Goal: Task Accomplishment & Management: Complete application form

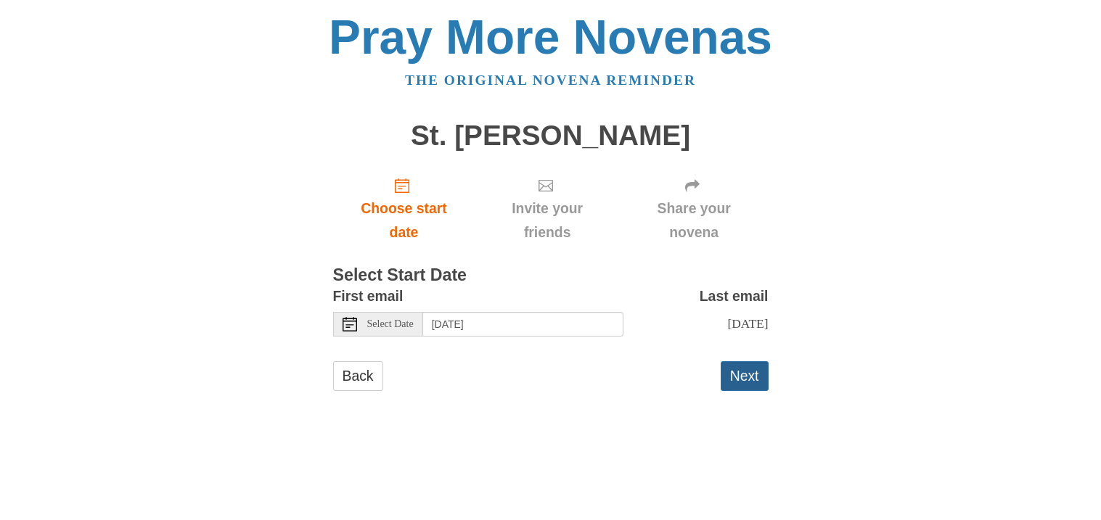
click at [734, 382] on button "Next" at bounding box center [745, 376] width 48 height 30
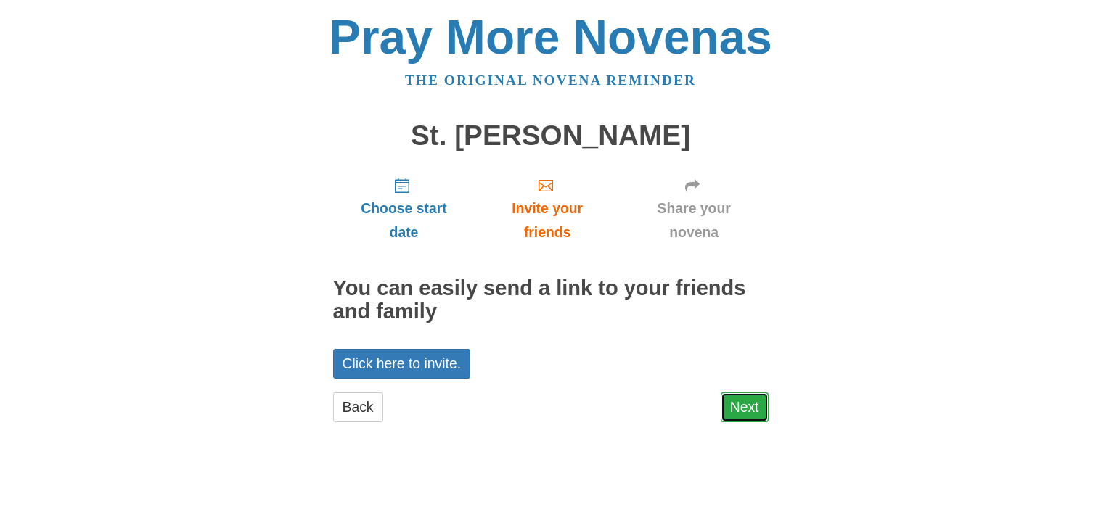
click at [754, 402] on link "Next" at bounding box center [745, 408] width 48 height 30
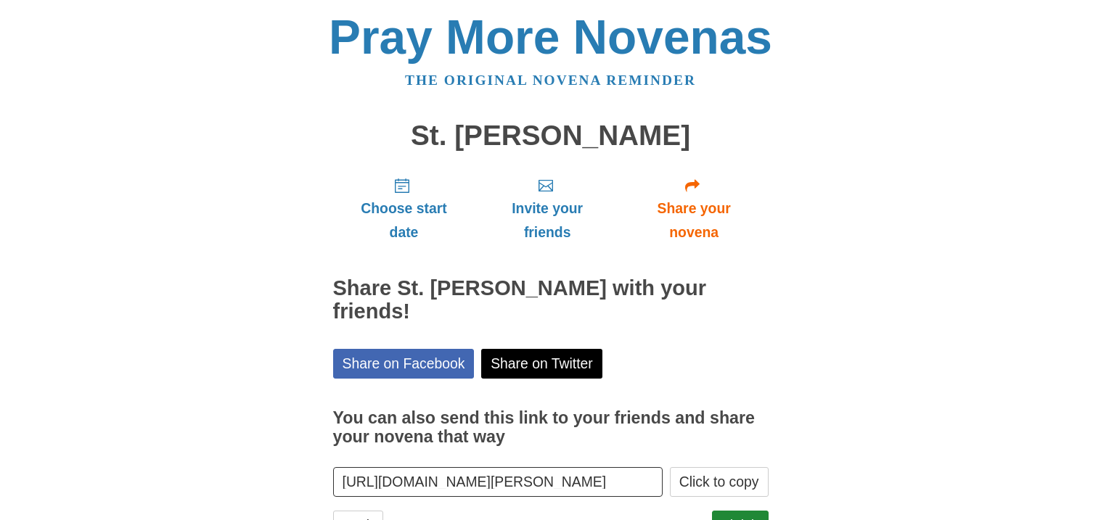
scroll to position [39, 0]
